Goal: Task Accomplishment & Management: Use online tool/utility

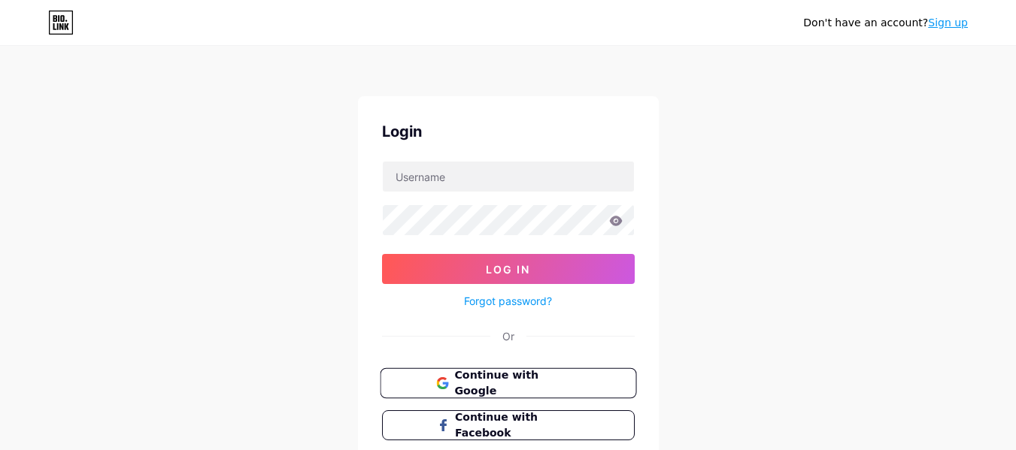
click at [556, 374] on button "Continue with Google" at bounding box center [508, 383] width 256 height 31
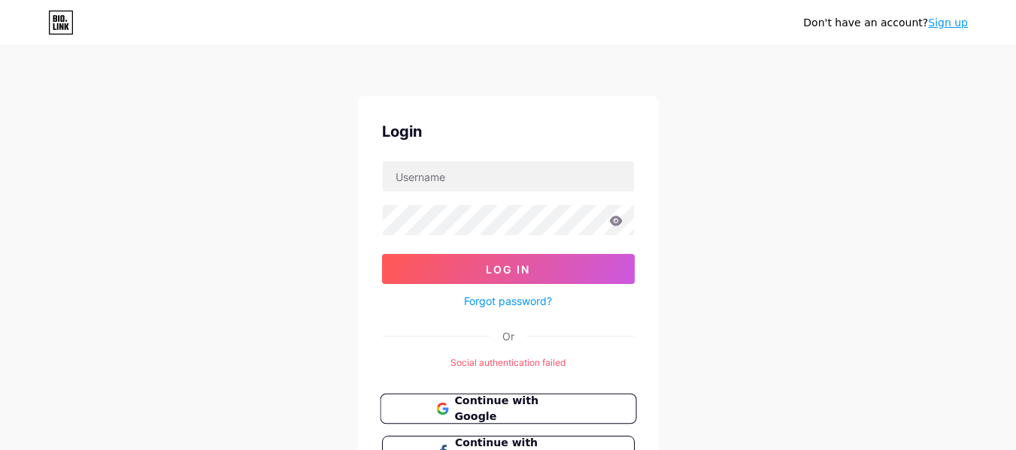
click at [559, 410] on span "Continue with Google" at bounding box center [517, 409] width 126 height 32
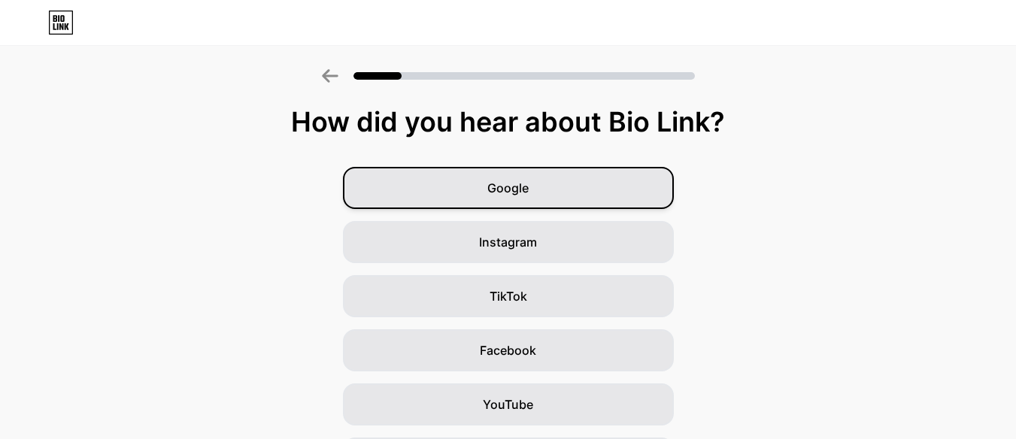
click at [628, 190] on div "Google" at bounding box center [508, 188] width 331 height 42
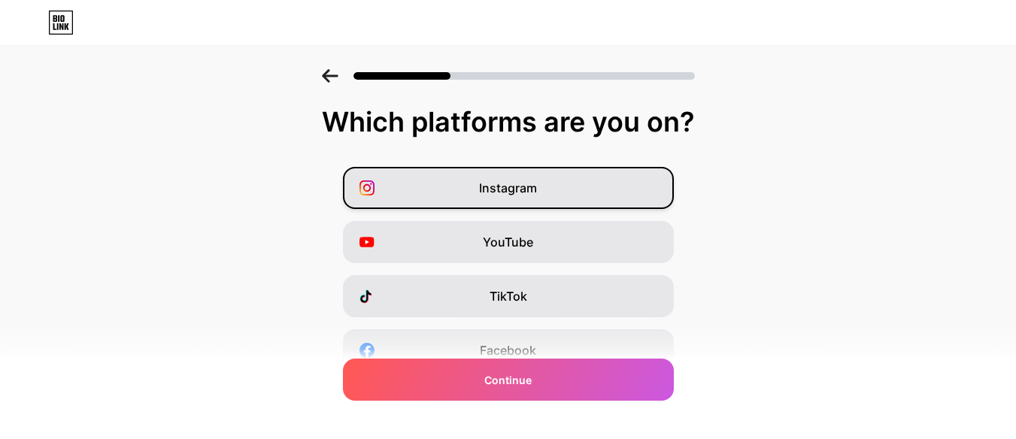
click at [628, 190] on div "Instagram" at bounding box center [508, 188] width 331 height 42
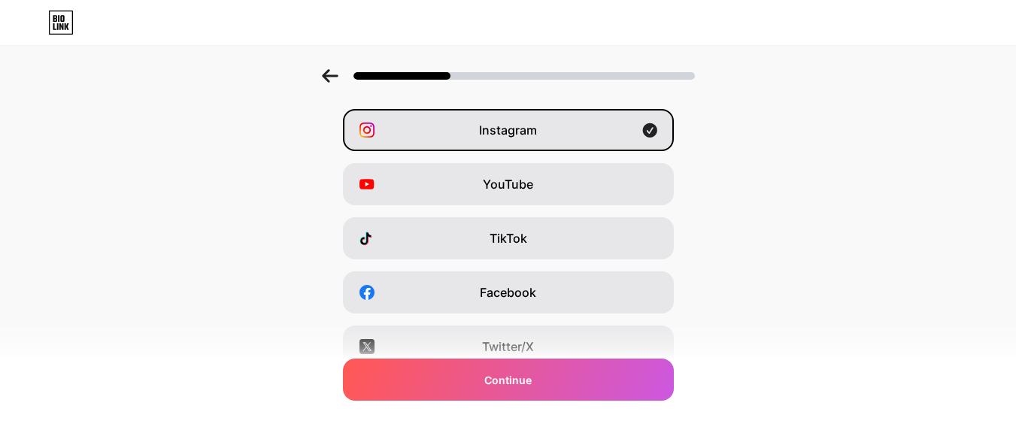
scroll to position [53, 0]
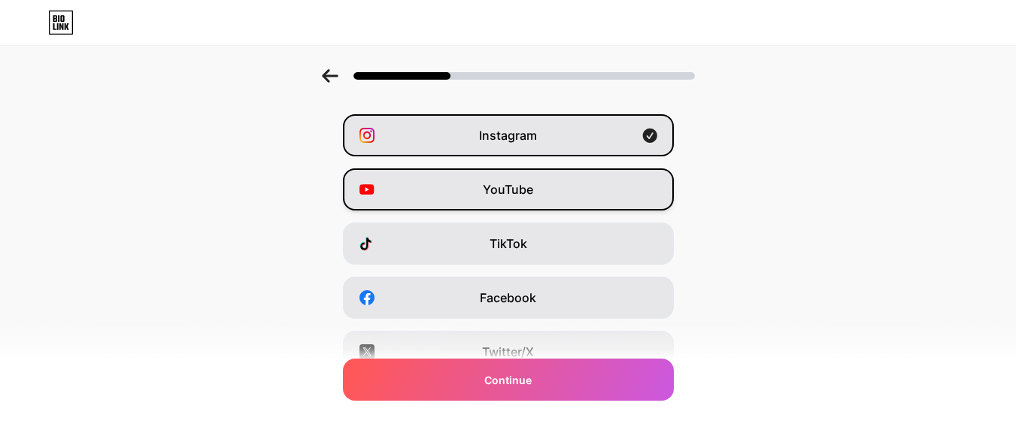
click at [565, 201] on div "YouTube" at bounding box center [508, 189] width 331 height 42
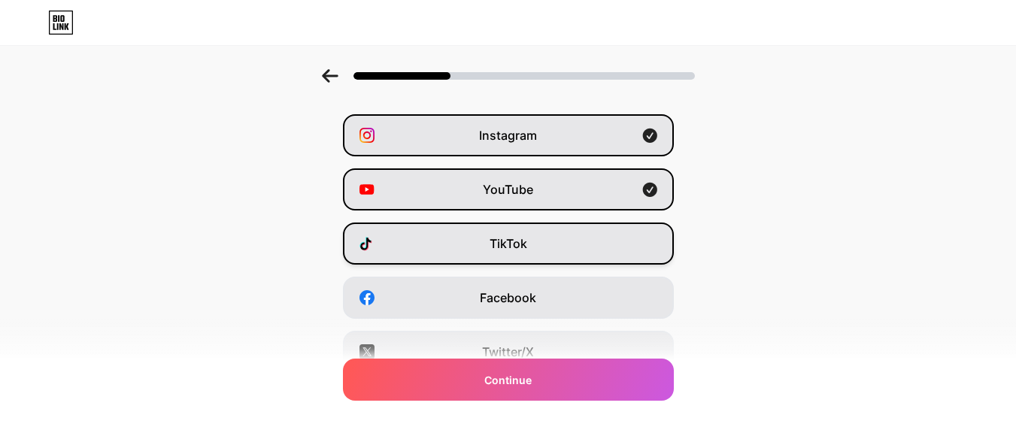
click at [554, 251] on div "TikTok" at bounding box center [508, 244] width 331 height 42
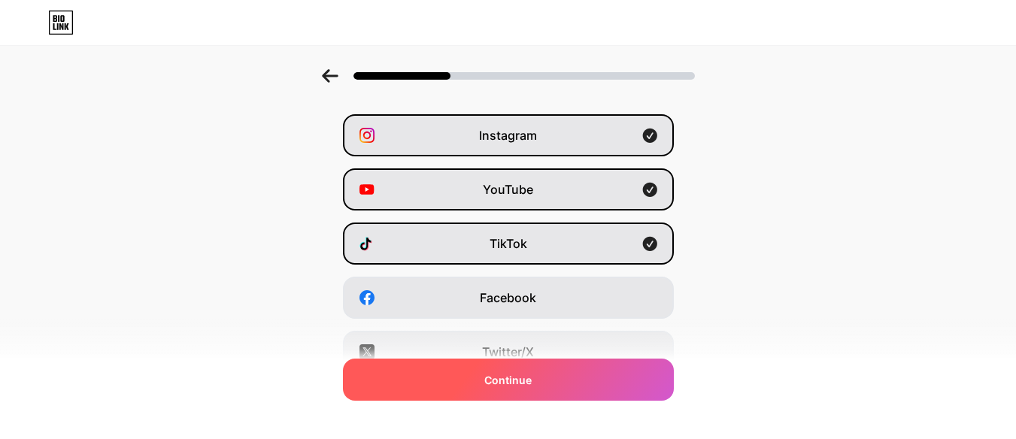
click at [573, 378] on div "Continue" at bounding box center [508, 380] width 331 height 42
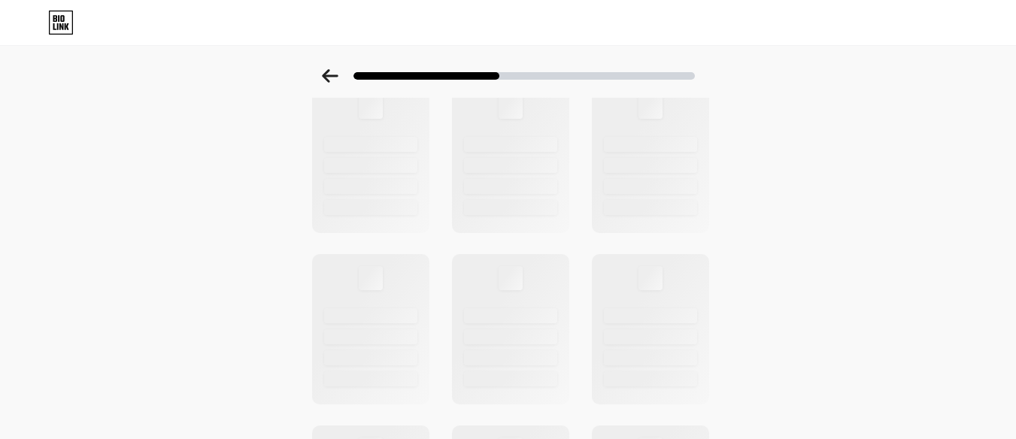
scroll to position [0, 0]
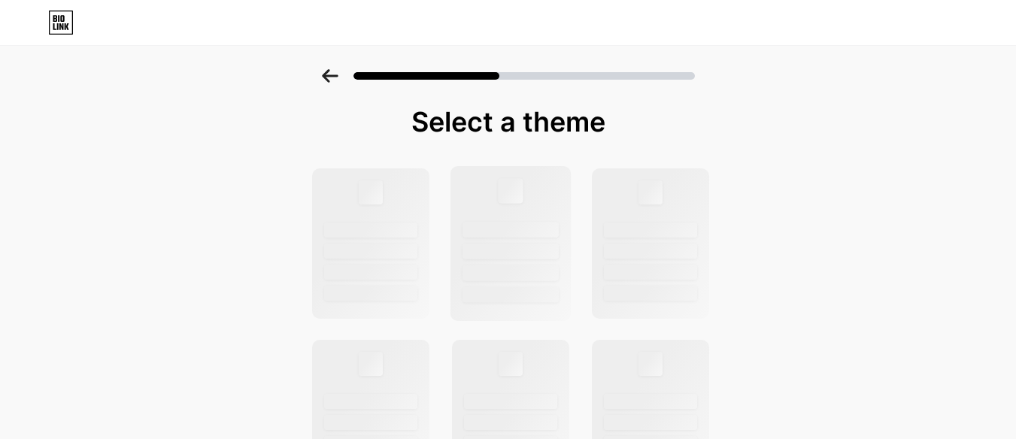
click at [511, 200] on div at bounding box center [510, 190] width 25 height 25
click at [386, 235] on div at bounding box center [370, 230] width 96 height 16
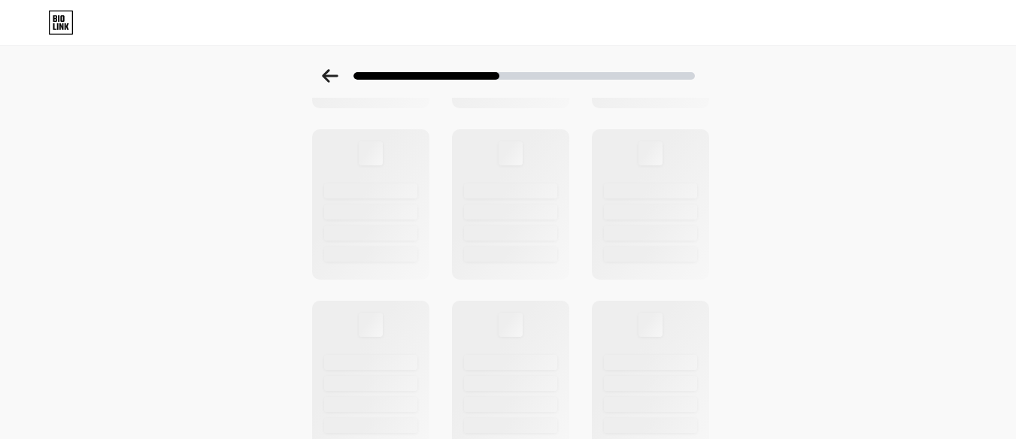
scroll to position [383, 0]
click at [535, 233] on div at bounding box center [510, 233] width 96 height 16
click at [528, 134] on div at bounding box center [510, 203] width 121 height 155
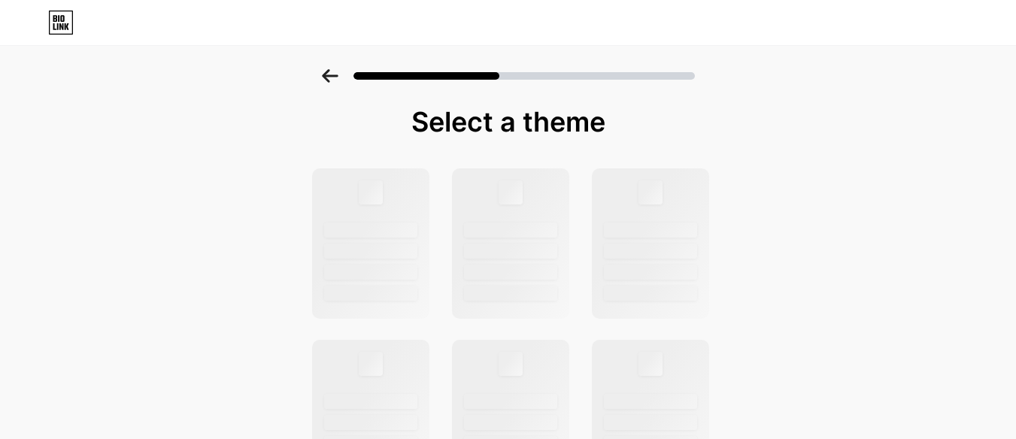
click at [332, 78] on icon at bounding box center [330, 76] width 17 height 14
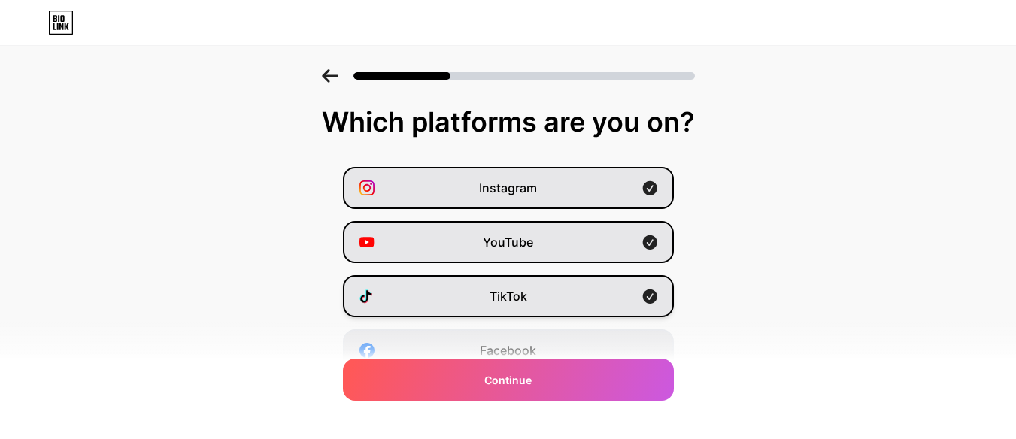
click at [665, 292] on div "TikTok" at bounding box center [508, 296] width 331 height 42
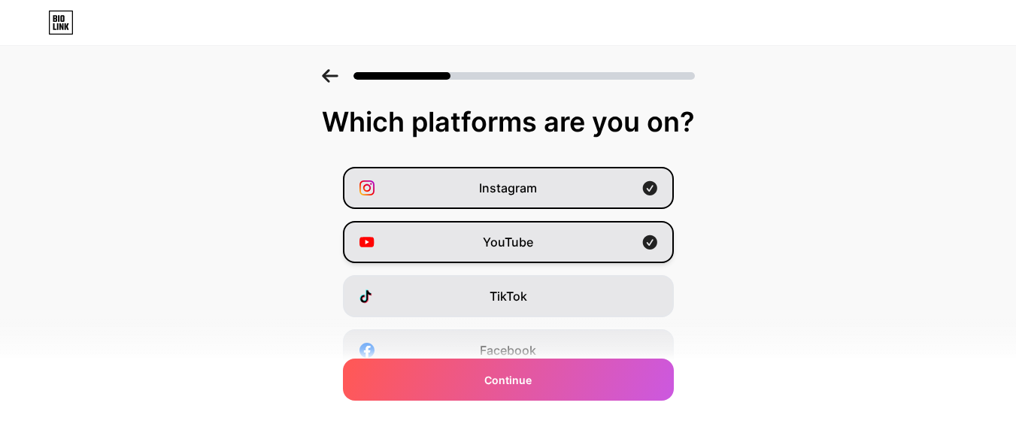
click at [649, 238] on icon at bounding box center [649, 242] width 15 height 15
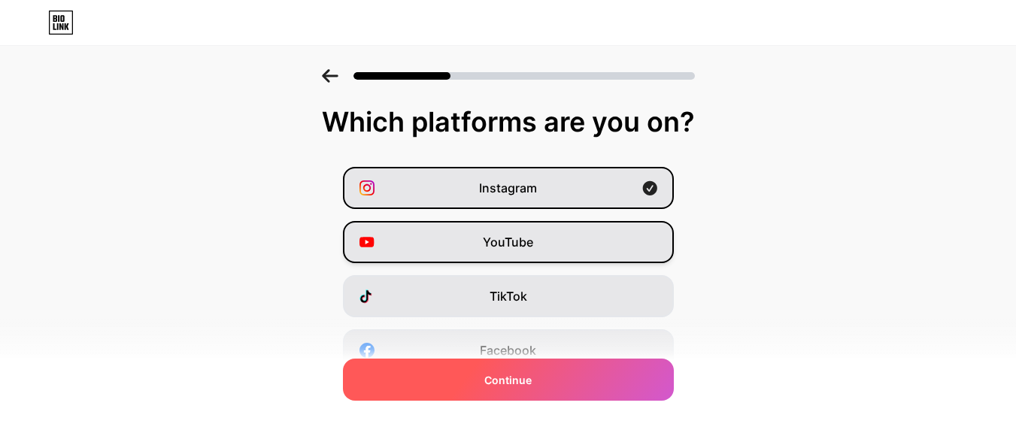
click at [621, 380] on div "Continue" at bounding box center [508, 380] width 331 height 42
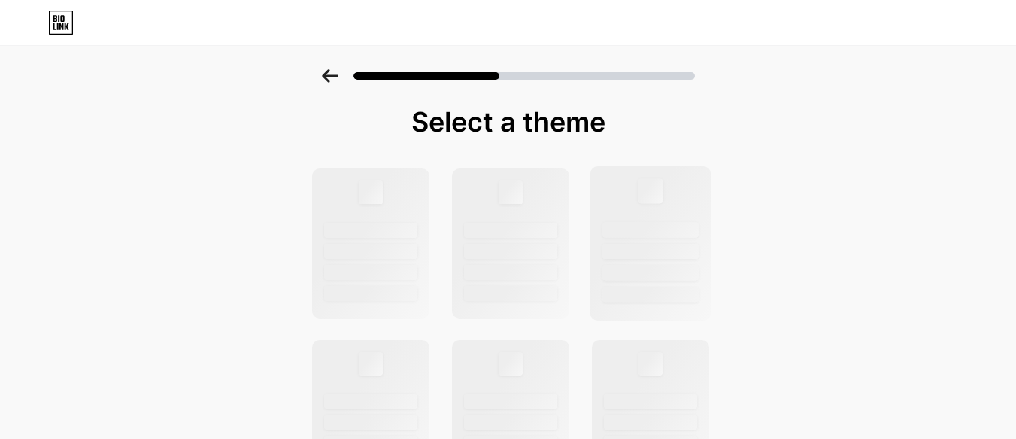
click at [658, 230] on div at bounding box center [650, 230] width 96 height 16
click at [647, 232] on div at bounding box center [650, 230] width 96 height 16
click at [525, 234] on div at bounding box center [510, 230] width 96 height 16
click at [492, 292] on div at bounding box center [510, 295] width 96 height 16
click at [666, 229] on div at bounding box center [650, 230] width 96 height 16
